Goal: Task Accomplishment & Management: Use online tool/utility

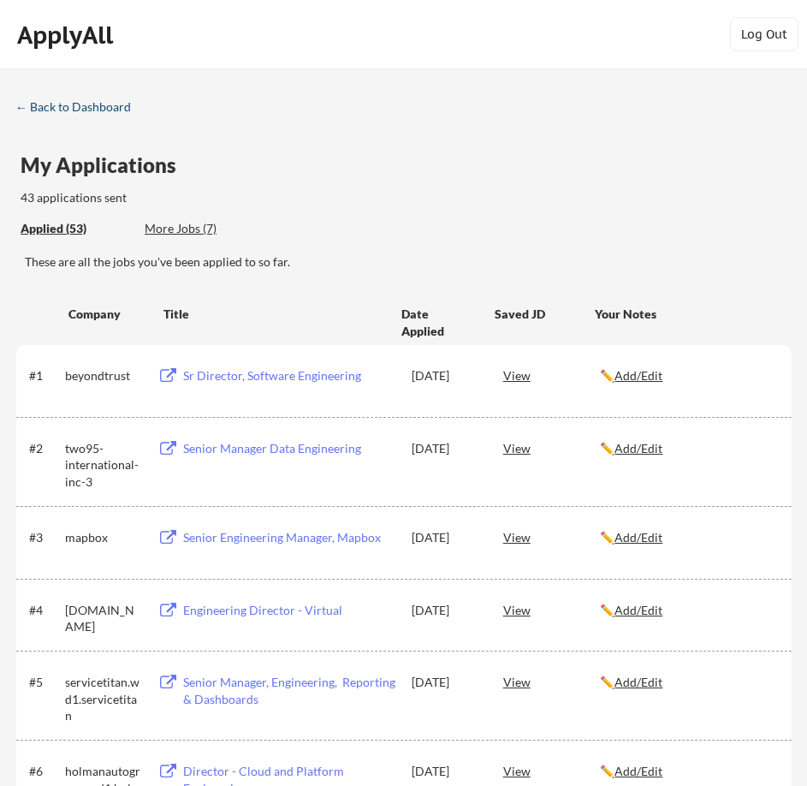
click at [86, 104] on div "← Back to Dashboard" at bounding box center [79, 107] width 128 height 12
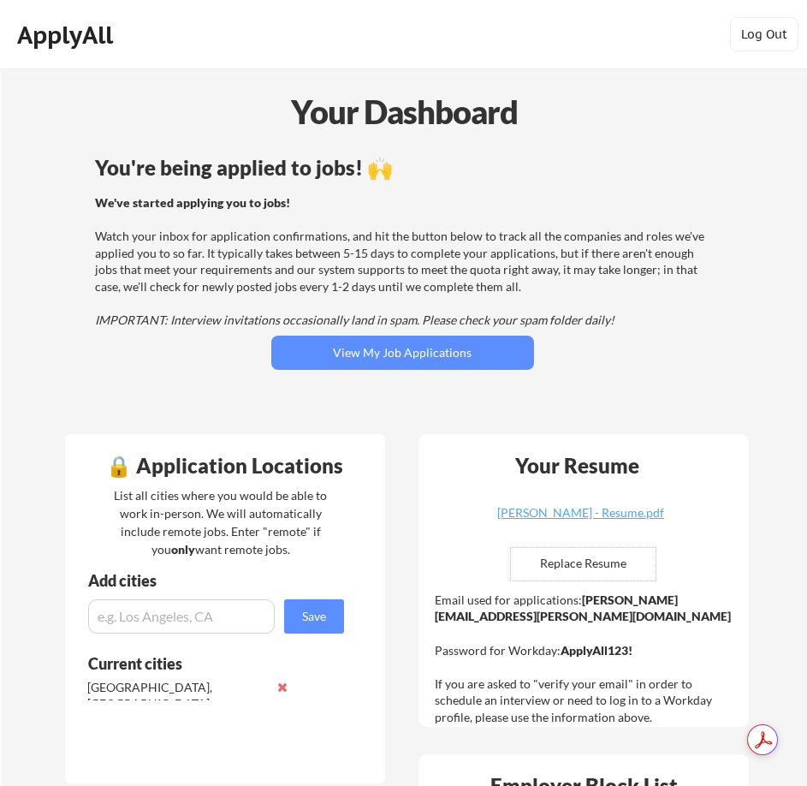
click at [687, 597] on strong "[PERSON_NAME][EMAIL_ADDRESS][PERSON_NAME][DOMAIN_NAME]" at bounding box center [583, 608] width 296 height 32
click at [609, 602] on strong "[PERSON_NAME][EMAIL_ADDRESS][PERSON_NAME][DOMAIN_NAME]" at bounding box center [583, 608] width 296 height 32
copy strong "[PERSON_NAME][EMAIL_ADDRESS][PERSON_NAME][DOMAIN_NAME]"
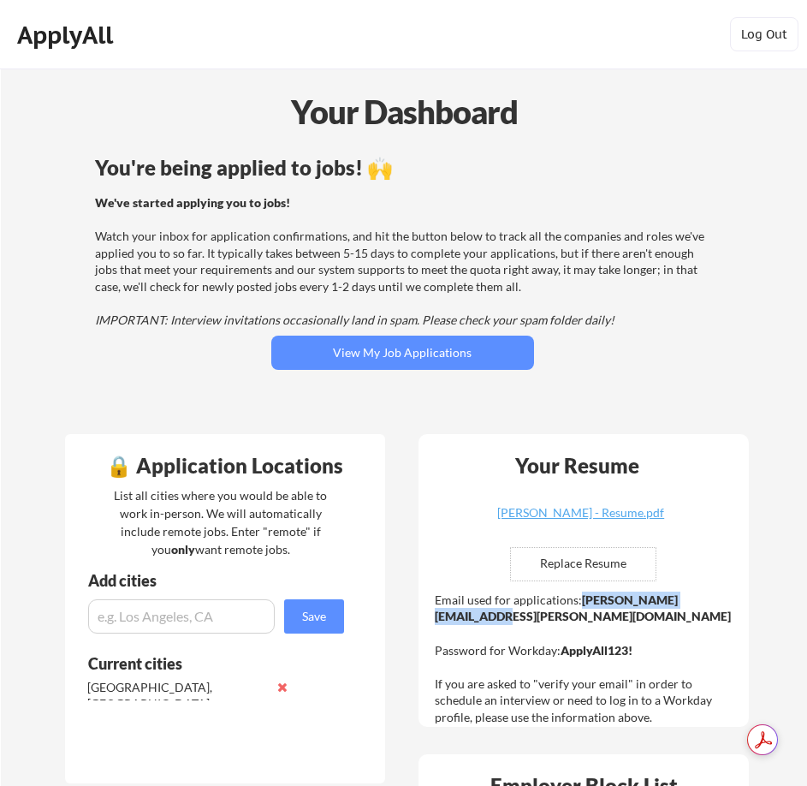
click at [223, 61] on div "ApplyAll Log Out" at bounding box center [403, 34] width 807 height 69
